Goal: Find specific page/section: Find specific page/section

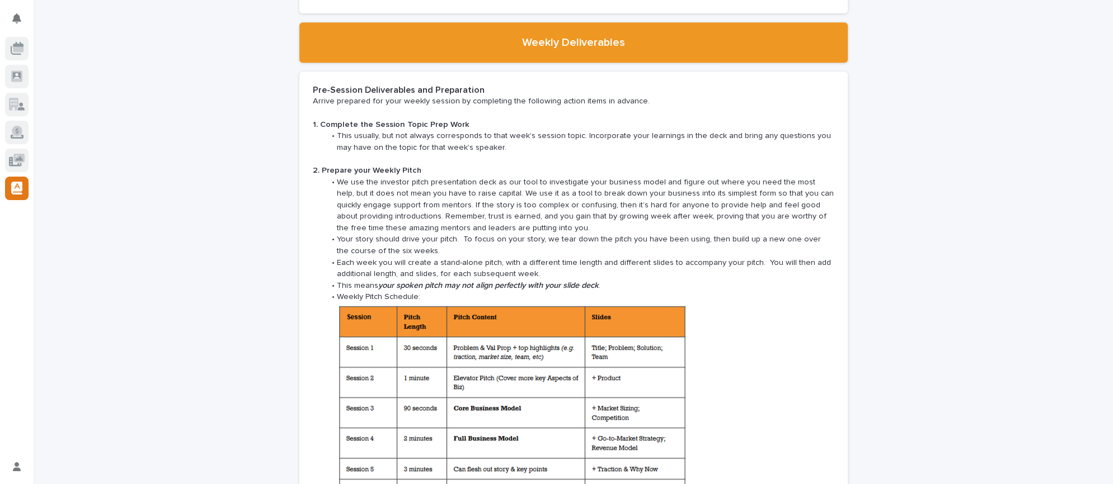
scroll to position [1119, 0]
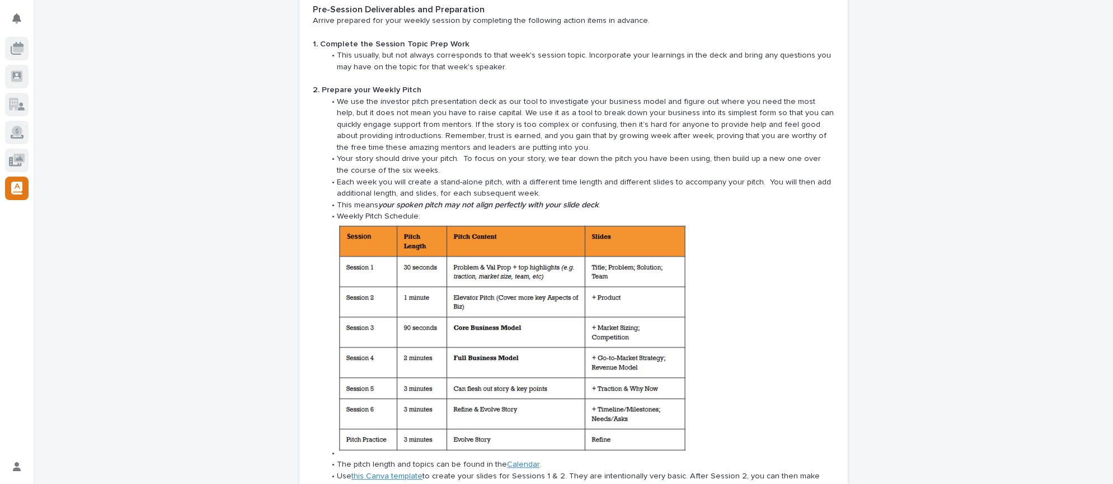
click at [747, 342] on li at bounding box center [578, 341] width 509 height 237
click at [754, 357] on li at bounding box center [578, 341] width 509 height 237
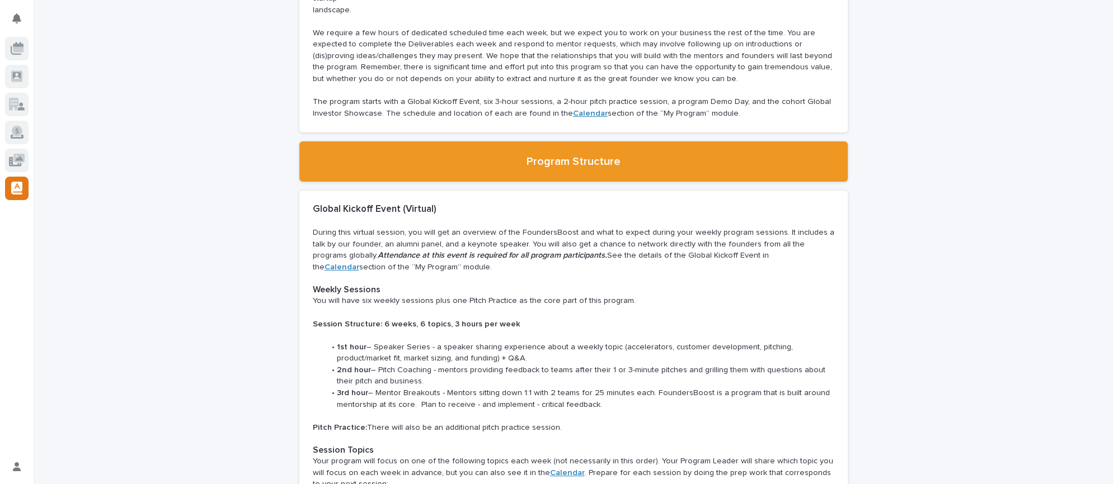
scroll to position [0, 0]
